Goal: Share content: Share content

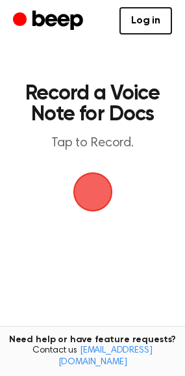
click at [99, 203] on span "button" at bounding box center [93, 192] width 36 height 36
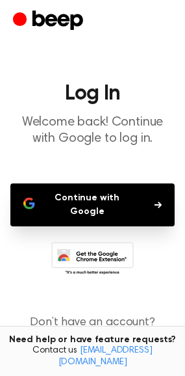
click at [124, 204] on button "Continue with Google" at bounding box center [92, 204] width 164 height 43
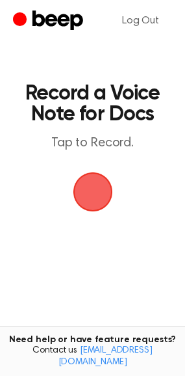
click at [97, 194] on span "button" at bounding box center [93, 192] width 36 height 36
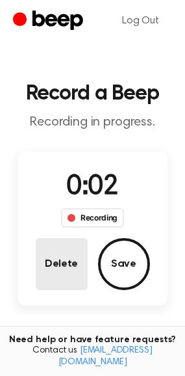
click at [77, 263] on button "Delete" at bounding box center [62, 264] width 52 height 52
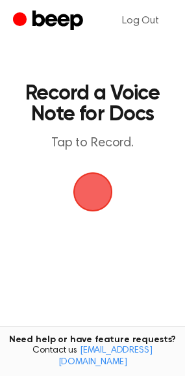
click at [91, 200] on span "button" at bounding box center [93, 192] width 36 height 36
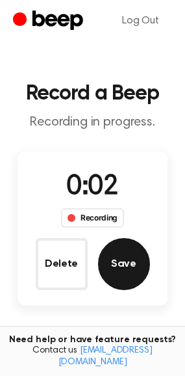
click at [120, 258] on button "Save" at bounding box center [124, 264] width 52 height 52
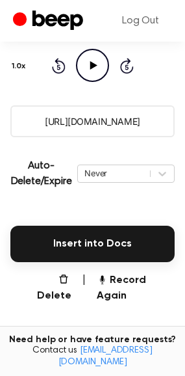
scroll to position [209, 0]
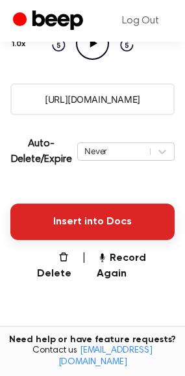
click at [109, 213] on button "Insert into Docs" at bounding box center [92, 221] width 164 height 36
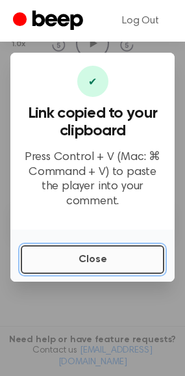
click at [107, 254] on button "Close" at bounding box center [93, 259] width 144 height 29
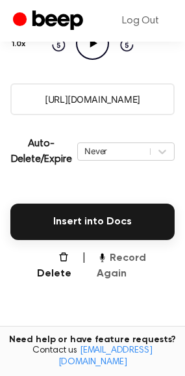
scroll to position [191, 0]
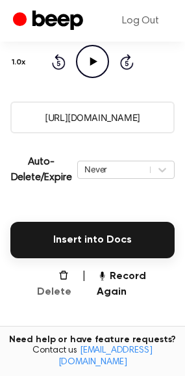
click at [64, 278] on button "Delete" at bounding box center [49, 283] width 46 height 31
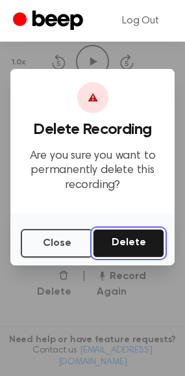
click at [126, 241] on button "Delete" at bounding box center [129, 243] width 72 height 29
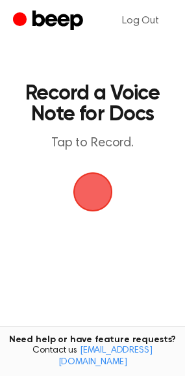
click at [97, 185] on span "button" at bounding box center [93, 192] width 59 height 59
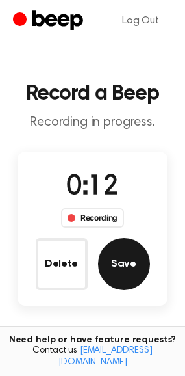
click at [121, 263] on button "Save" at bounding box center [124, 264] width 52 height 52
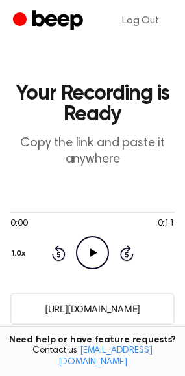
scroll to position [26, 0]
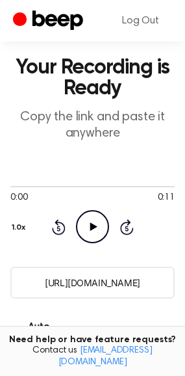
click at [92, 287] on input "[URL][DOMAIN_NAME]" at bounding box center [92, 283] width 164 height 32
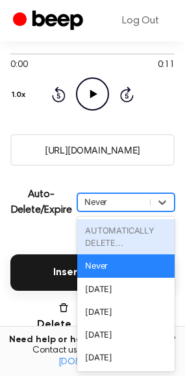
click at [140, 211] on div "option AUTOMATICALLY DELETE... focused disabled, 1 of 6. 6 results available. U…" at bounding box center [126, 202] width 98 height 18
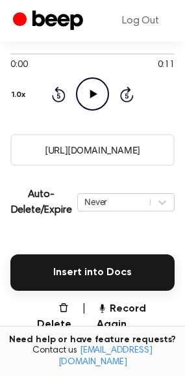
click at [71, 235] on main "Your Recording is Ready Copy the link and paste it anywhere 0:00 0:11 Your brow…" at bounding box center [92, 174] width 185 height 666
click at [123, 148] on input "[URL][DOMAIN_NAME]" at bounding box center [92, 150] width 164 height 32
